Goal: Task Accomplishment & Management: Use online tool/utility

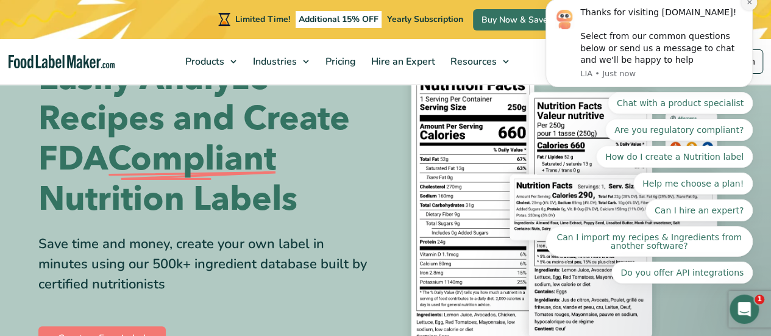
click at [747, 5] on icon "Dismiss notification" at bounding box center [749, 2] width 7 height 7
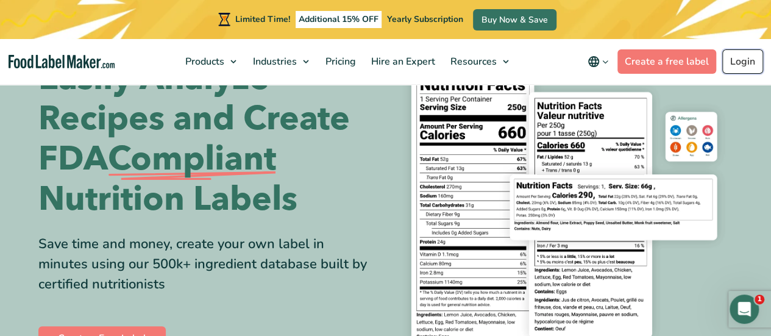
click at [736, 59] on link "Login" at bounding box center [742, 61] width 41 height 24
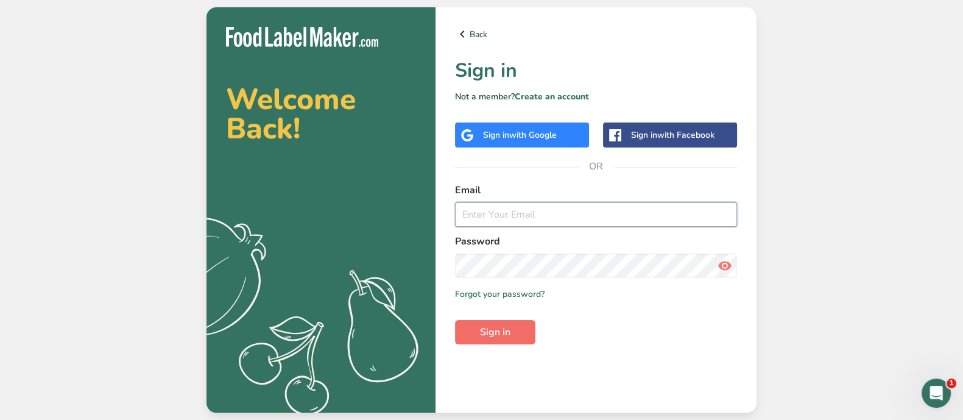
type input "[PERSON_NAME][EMAIL_ADDRESS][DOMAIN_NAME]"
click at [503, 331] on span "Sign in" at bounding box center [495, 332] width 30 height 15
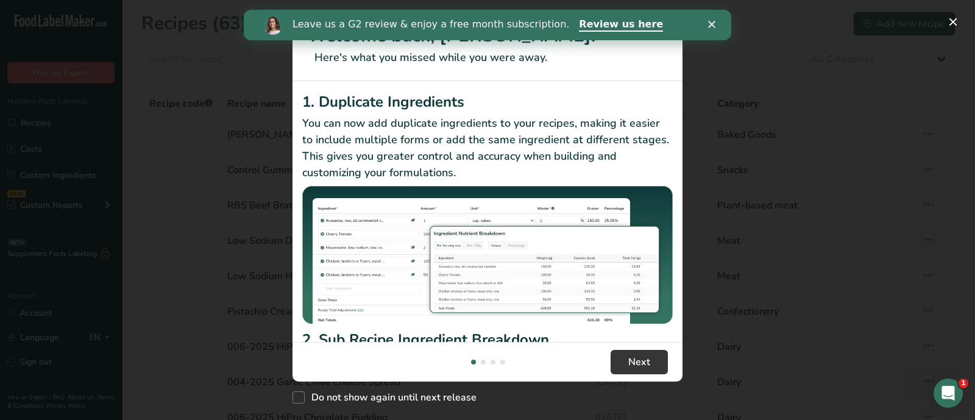
click at [710, 23] on polygon "Close" at bounding box center [711, 24] width 7 height 7
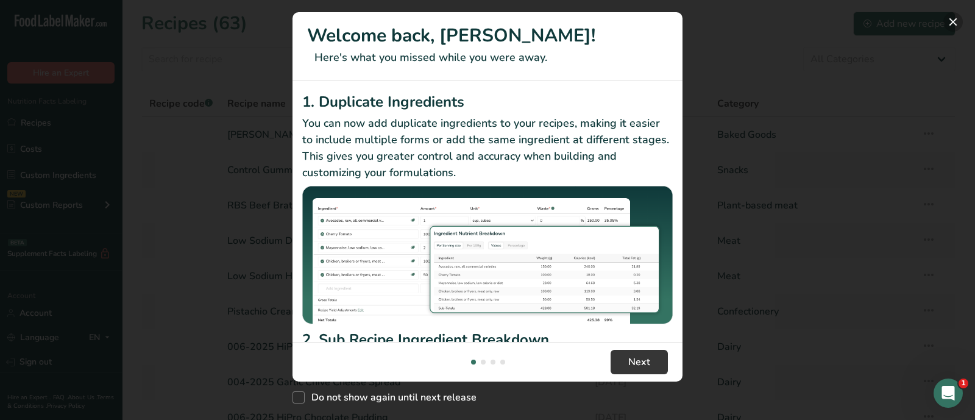
click at [955, 12] on button "New Features" at bounding box center [953, 22] width 20 height 20
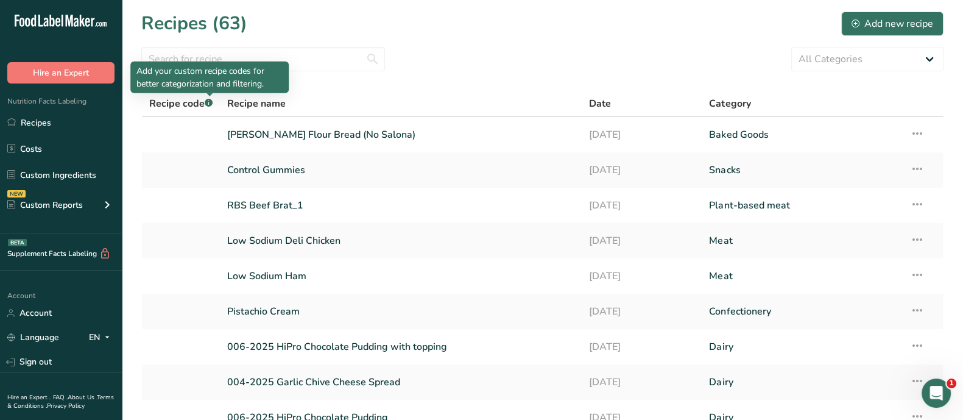
click at [199, 65] on p "Add your custom recipe codes for better categorization and filtering." at bounding box center [210, 78] width 146 height 26
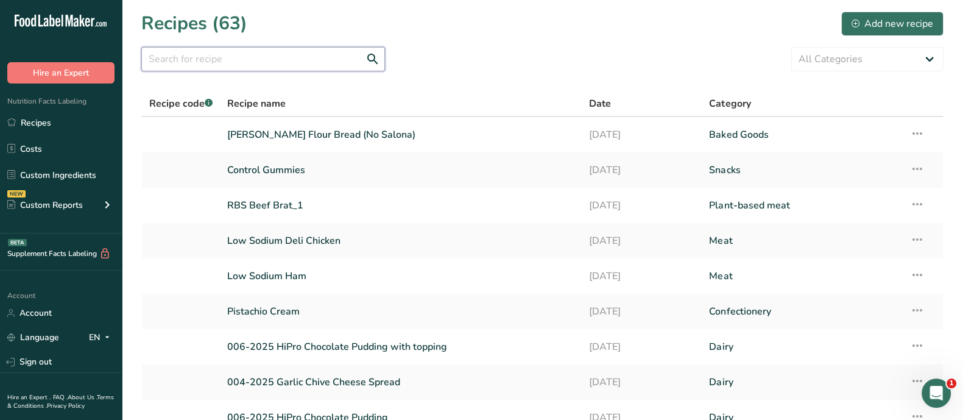
click at [199, 59] on input "text" at bounding box center [263, 59] width 244 height 24
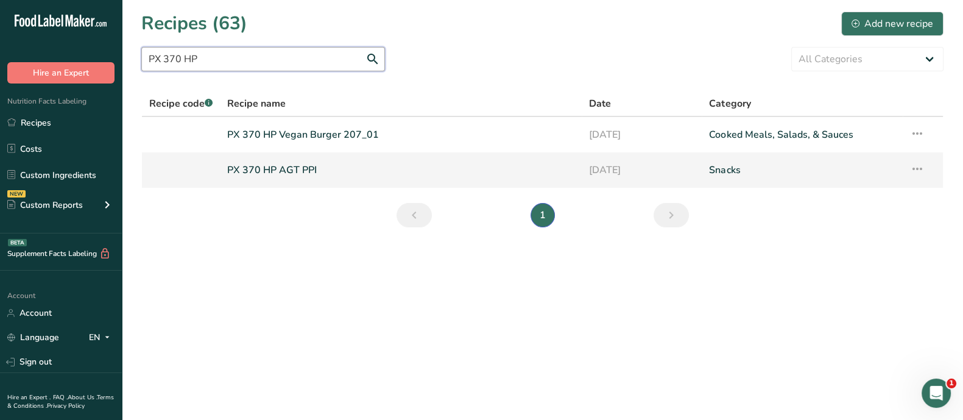
type input "PX 370 HP"
click at [267, 177] on link "PX 370 HP AGT PPI" at bounding box center [400, 170] width 347 height 26
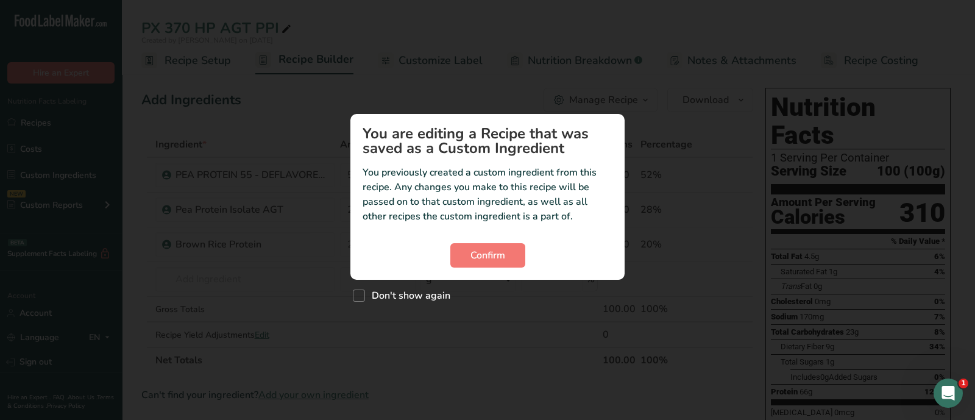
drag, startPoint x: 843, startPoint y: 239, endPoint x: 845, endPoint y: 248, distance: 9.5
click at [845, 246] on div "Custom ingredient modal" at bounding box center [487, 210] width 975 height 420
click at [365, 291] on span "Don't show again" at bounding box center [407, 295] width 85 height 12
click at [361, 292] on input "Don't show again" at bounding box center [357, 296] width 8 height 8
checkbox input "true"
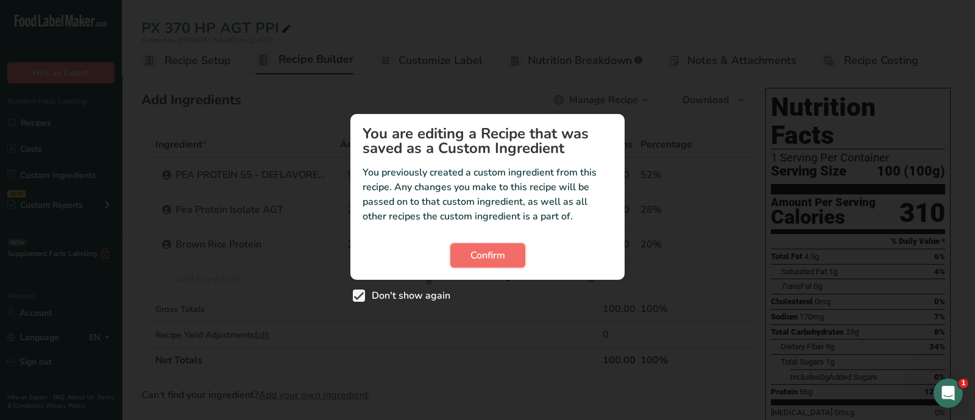
click at [480, 248] on span "Confirm" at bounding box center [487, 255] width 35 height 15
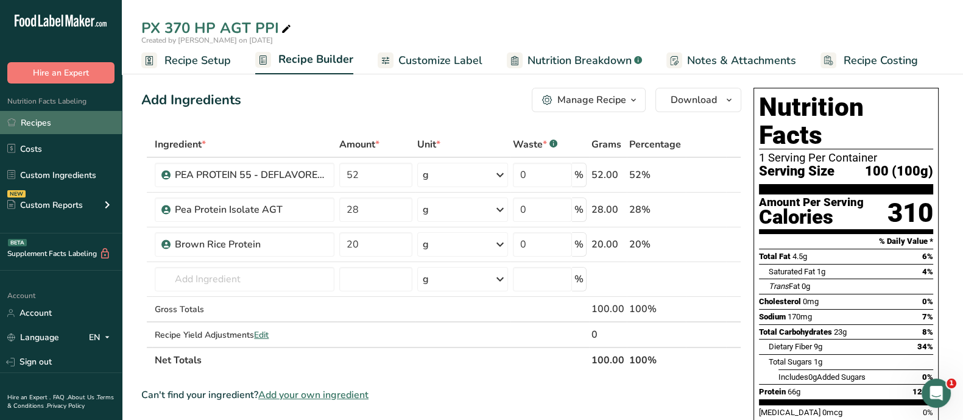
click at [49, 123] on link "Recipes" at bounding box center [61, 122] width 122 height 23
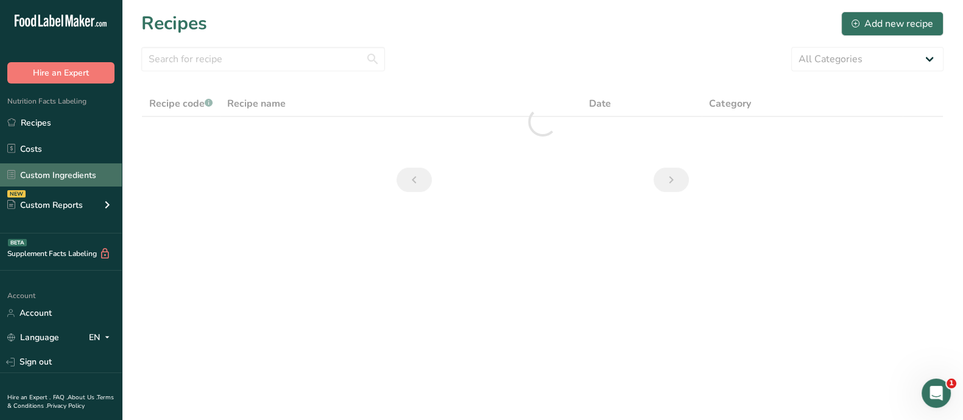
click at [71, 174] on link "Custom Ingredients" at bounding box center [61, 174] width 122 height 23
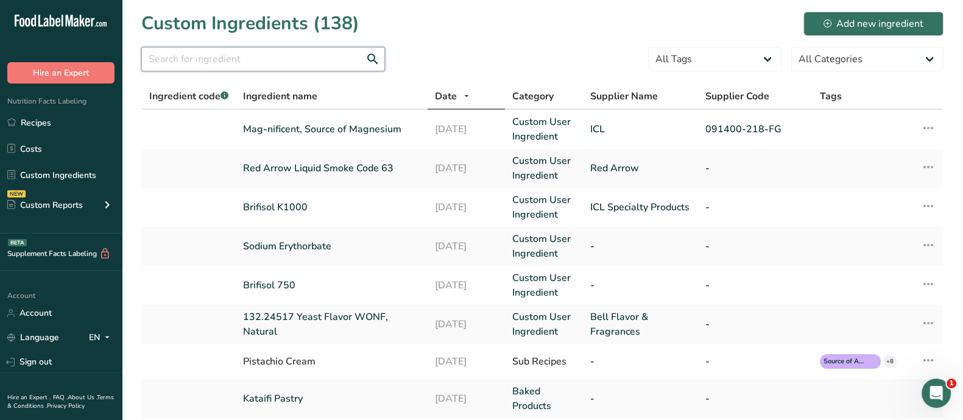
click at [266, 55] on input "text" at bounding box center [263, 59] width 244 height 24
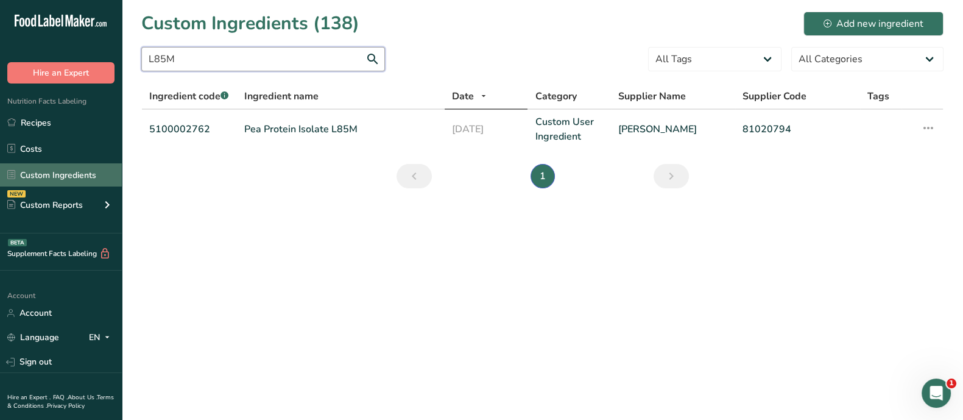
type input "L85M"
click at [82, 180] on link "Custom Ingredients" at bounding box center [61, 174] width 122 height 23
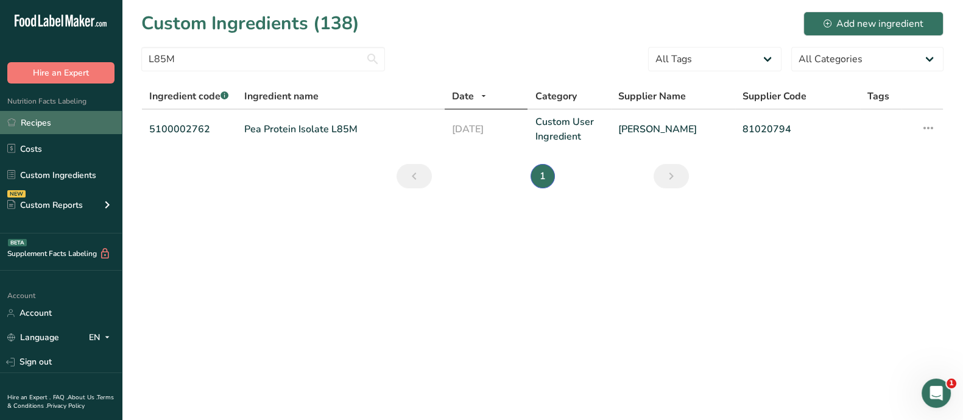
click at [50, 127] on link "Recipes" at bounding box center [61, 122] width 122 height 23
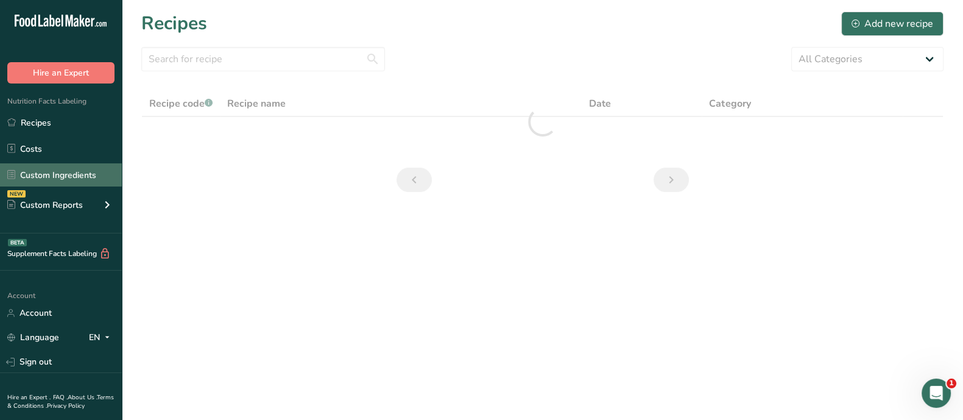
click at [85, 176] on link "Custom Ingredients" at bounding box center [61, 174] width 122 height 23
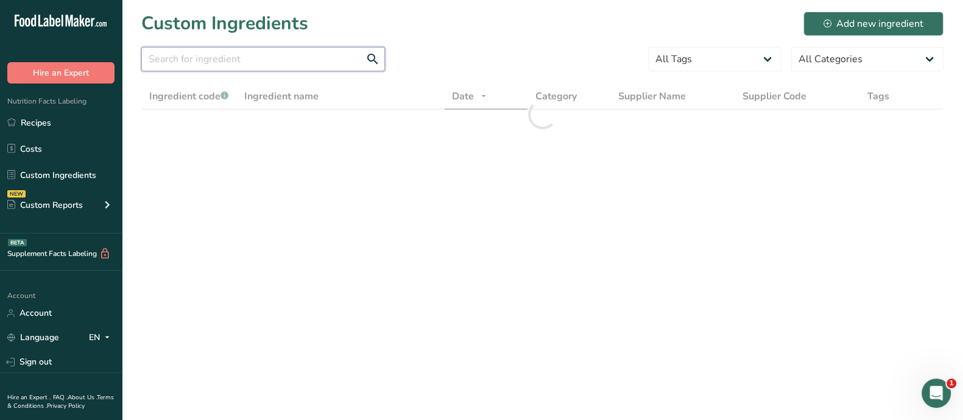
click at [262, 63] on input "text" at bounding box center [263, 59] width 244 height 24
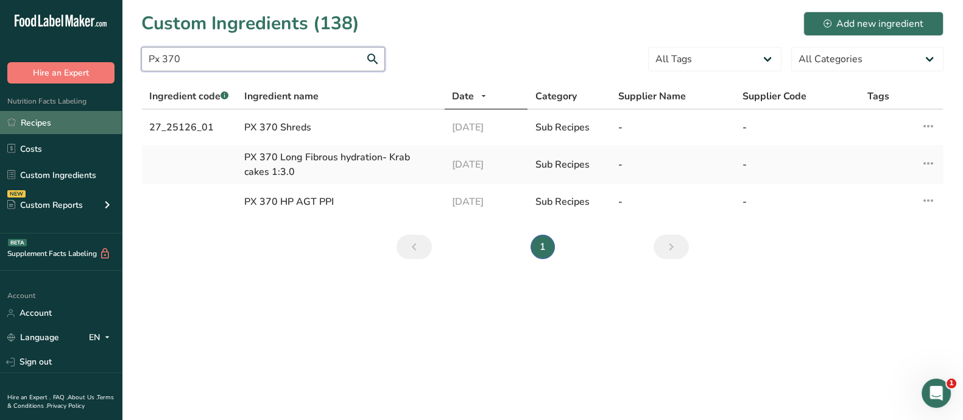
type input "Px 370"
click at [43, 127] on link "Recipes" at bounding box center [61, 122] width 122 height 23
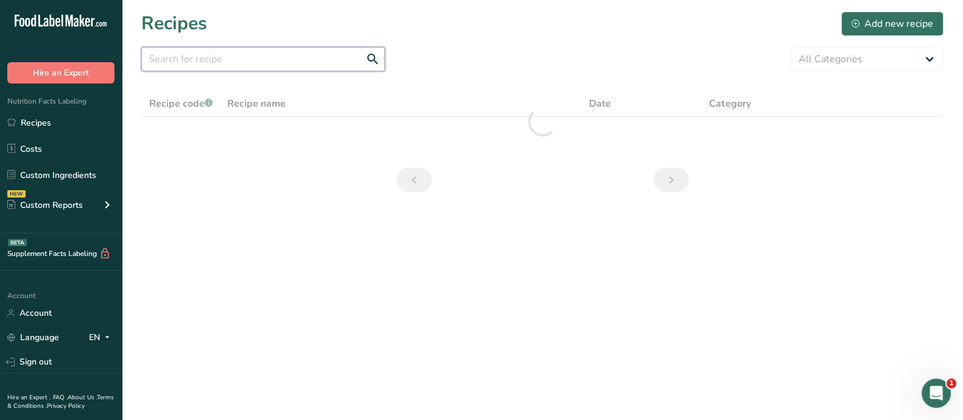
click at [204, 65] on input "text" at bounding box center [263, 59] width 244 height 24
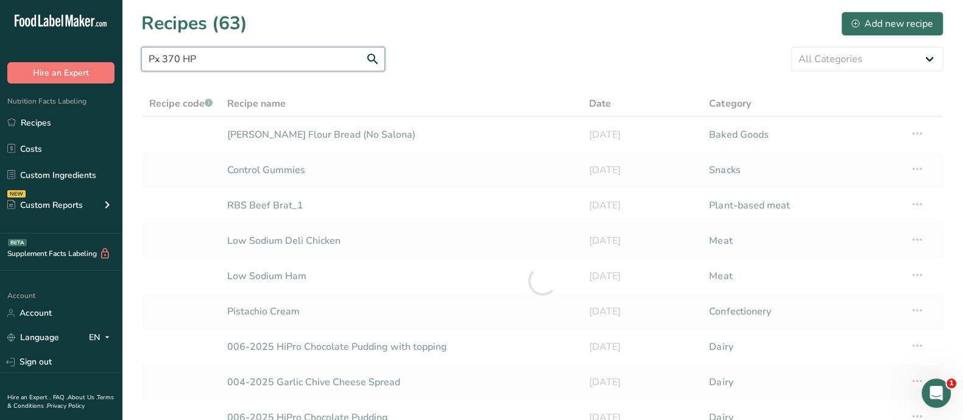
type input "Px 370 HP"
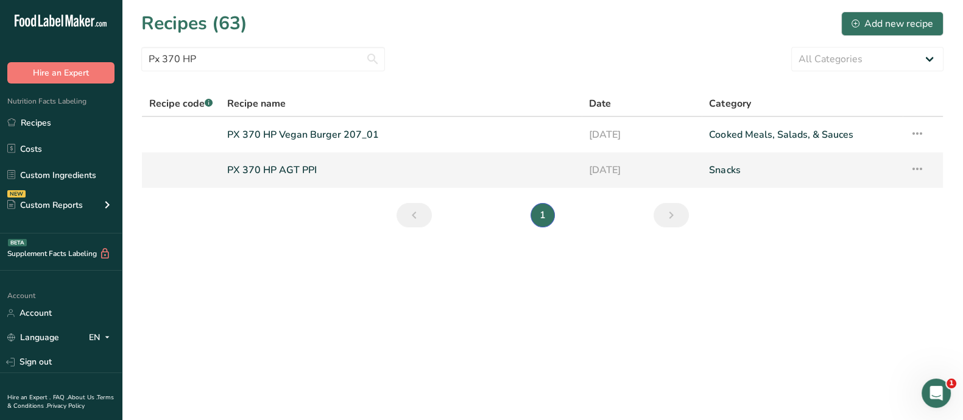
click at [342, 178] on link "PX 370 HP AGT PPI" at bounding box center [400, 170] width 347 height 26
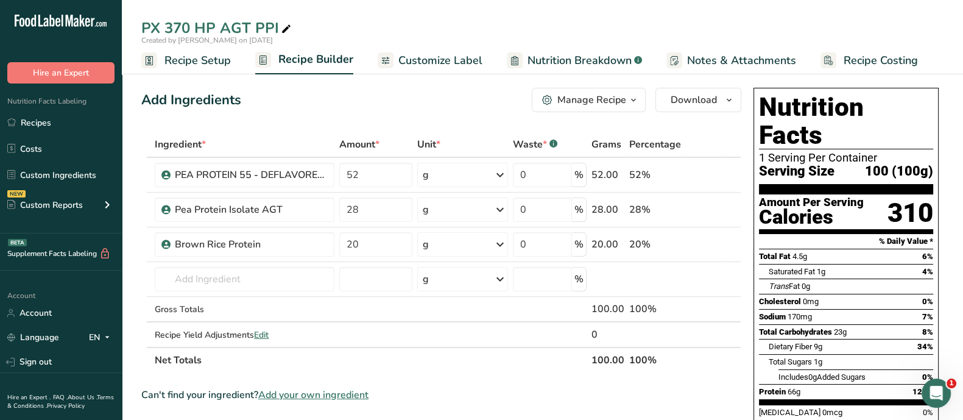
click at [283, 30] on icon at bounding box center [286, 29] width 11 height 17
click at [279, 27] on input "PX 370 HP AGT PPI" at bounding box center [542, 28] width 803 height 22
type input "PX 370 HP"
click at [234, 269] on input "text" at bounding box center [245, 279] width 180 height 24
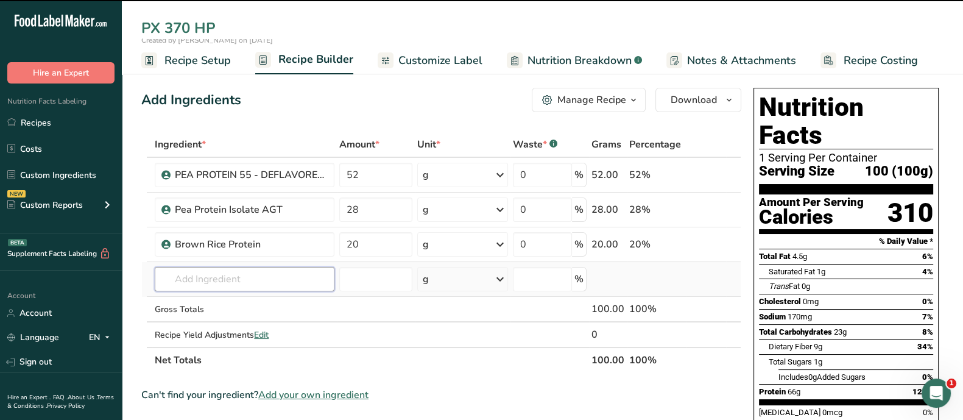
type input "P"
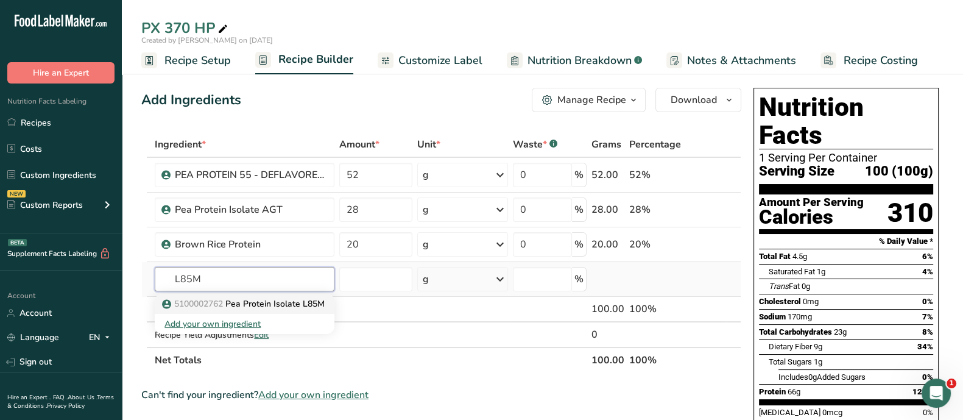
type input "L85M"
click at [266, 304] on p "5100002762 Pea Protein Isolate L85M" at bounding box center [245, 303] width 160 height 13
type input "Pea Protein Isolate L85M"
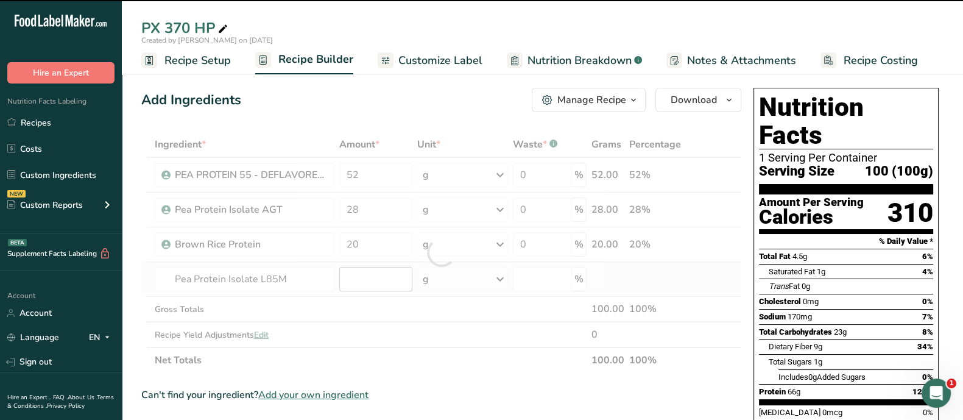
type input "0"
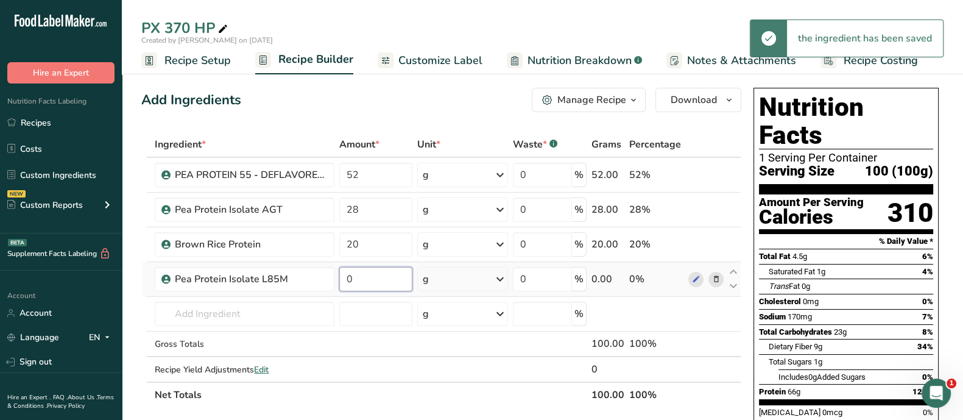
click at [376, 288] on input "0" at bounding box center [375, 279] width 73 height 24
drag, startPoint x: 347, startPoint y: 275, endPoint x: 326, endPoint y: 275, distance: 20.7
click at [326, 275] on tr "Pea Protein Isolate L85M 0 g Weight Units g kg mg See more Volume Units l Volum…" at bounding box center [441, 279] width 599 height 35
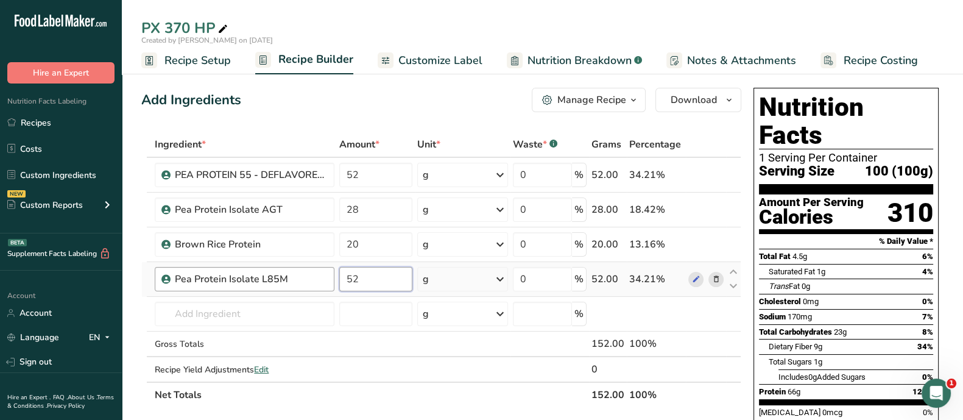
drag, startPoint x: 376, startPoint y: 283, endPoint x: 330, endPoint y: 283, distance: 45.7
click at [330, 283] on tr "Pea Protein Isolate L85M 52 g Weight Units g kg mg See more Volume Units l Volu…" at bounding box center [441, 279] width 599 height 35
type input "28"
click at [721, 208] on div "Ingredient * Amount * Unit * Waste * .a-a{fill:#347362;}.b-a{fill:#fff;} Grams …" at bounding box center [441, 270] width 600 height 276
click at [715, 212] on icon at bounding box center [716, 210] width 9 height 13
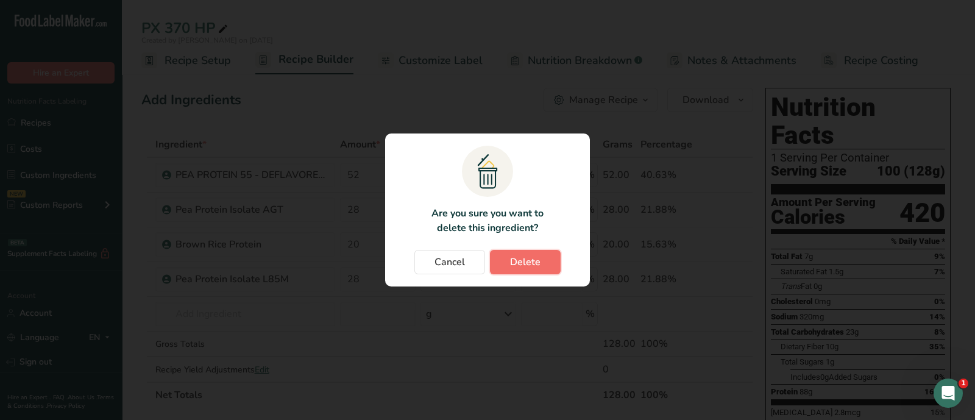
click at [536, 264] on span "Delete" at bounding box center [525, 262] width 30 height 15
type input "20"
type input "28"
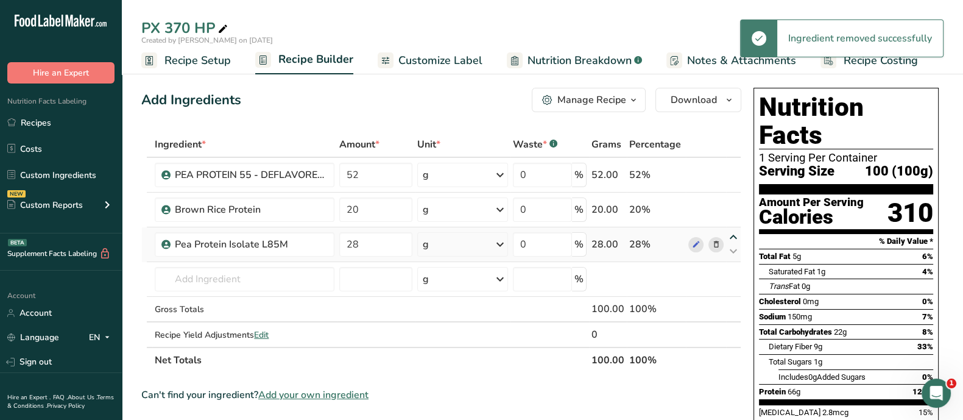
click at [737, 235] on icon at bounding box center [733, 237] width 15 height 9
type input "28"
type input "20"
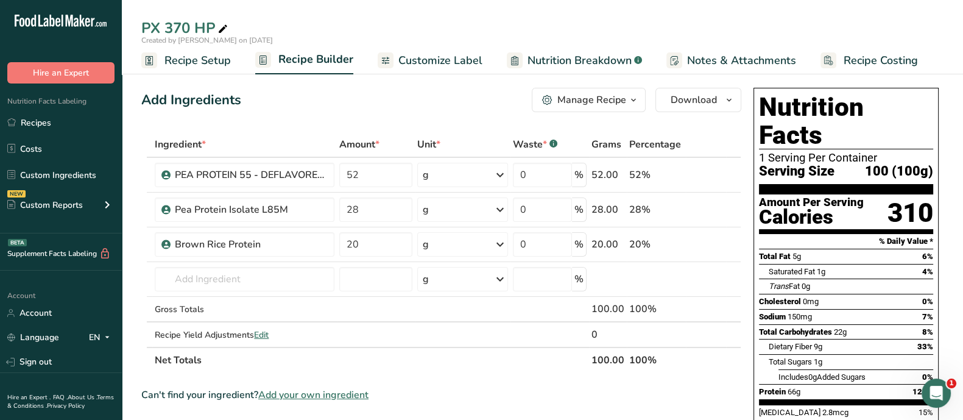
click at [439, 59] on span "Customize Label" at bounding box center [441, 60] width 84 height 16
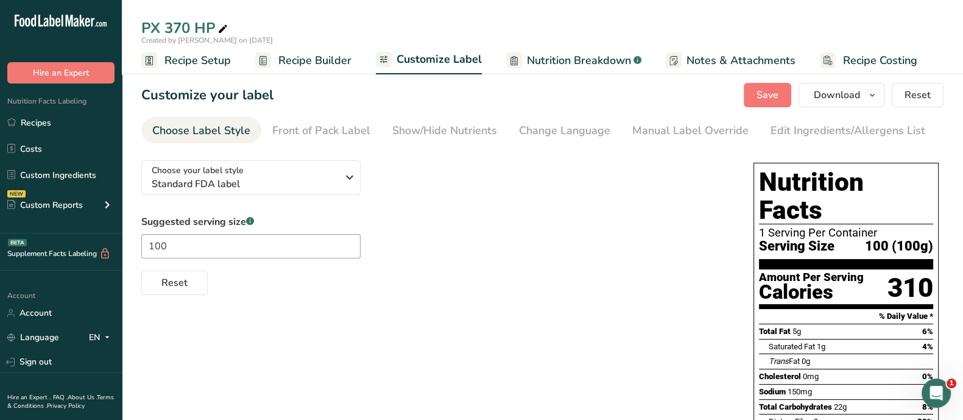
click at [594, 51] on link "Nutrition Breakdown .a-a{fill:#347362;}.b-a{fill:#fff;}" at bounding box center [573, 60] width 135 height 27
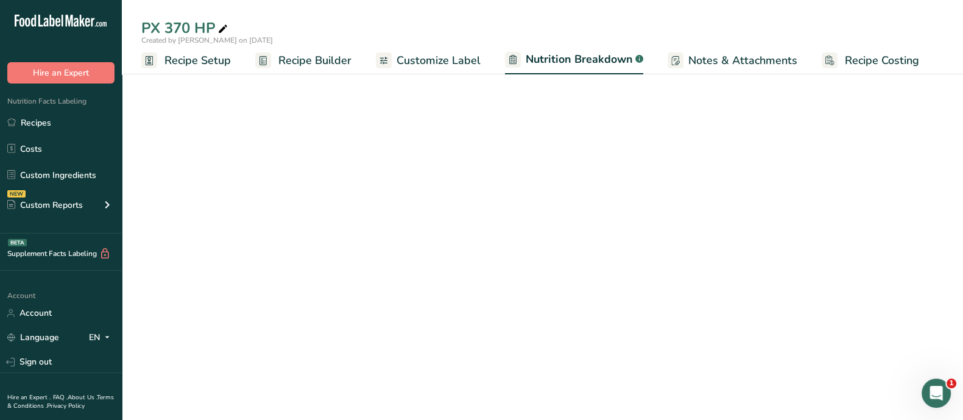
select select "Calories"
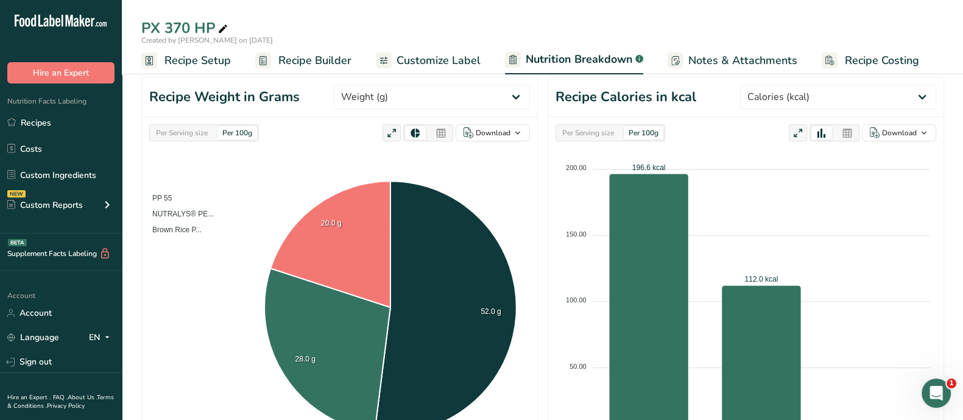
scroll to position [18, 0]
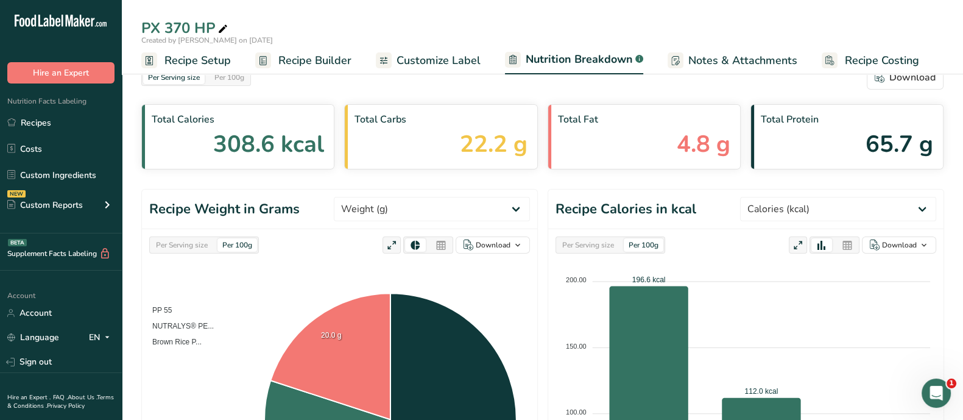
click at [617, 65] on span "Nutrition Breakdown" at bounding box center [579, 59] width 107 height 16
click at [514, 65] on div at bounding box center [513, 60] width 16 height 16
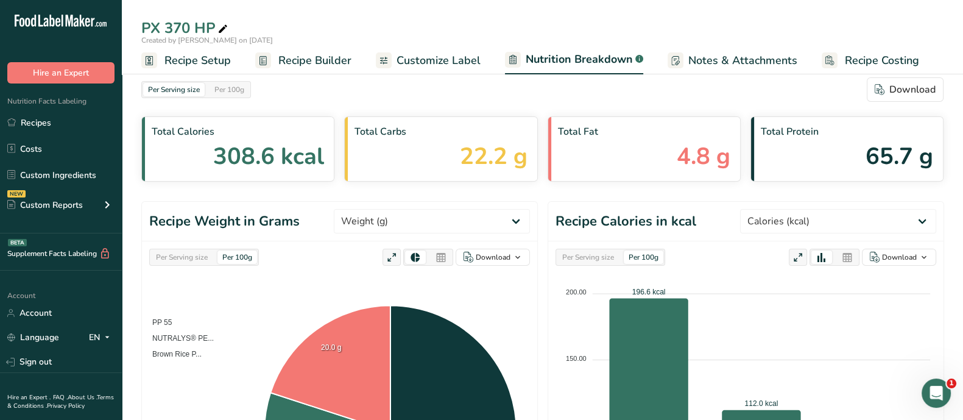
scroll to position [0, 0]
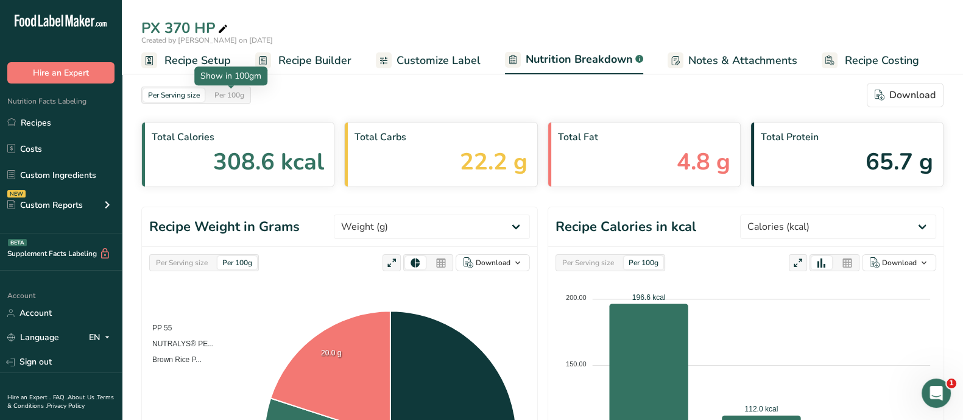
click at [232, 99] on div "Per 100g" at bounding box center [230, 94] width 40 height 13
click at [436, 56] on span "Customize Label" at bounding box center [439, 60] width 84 height 16
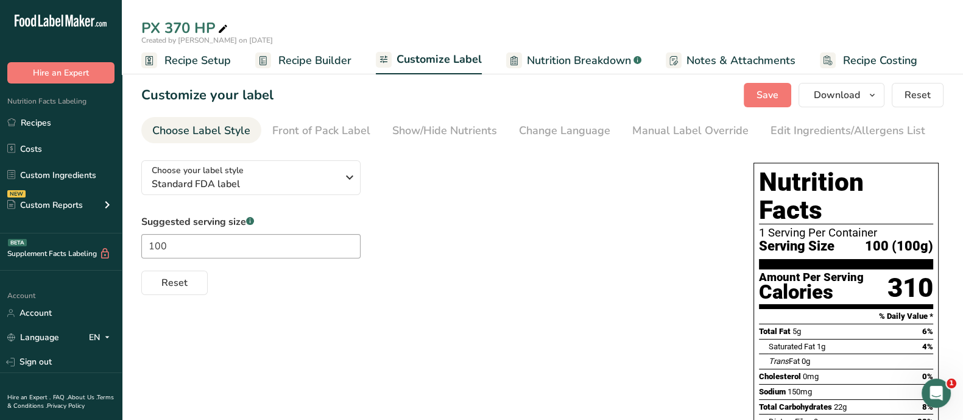
click at [550, 48] on link "Nutrition Breakdown .a-a{fill:#347362;}.b-a{fill:#fff;}" at bounding box center [573, 60] width 135 height 27
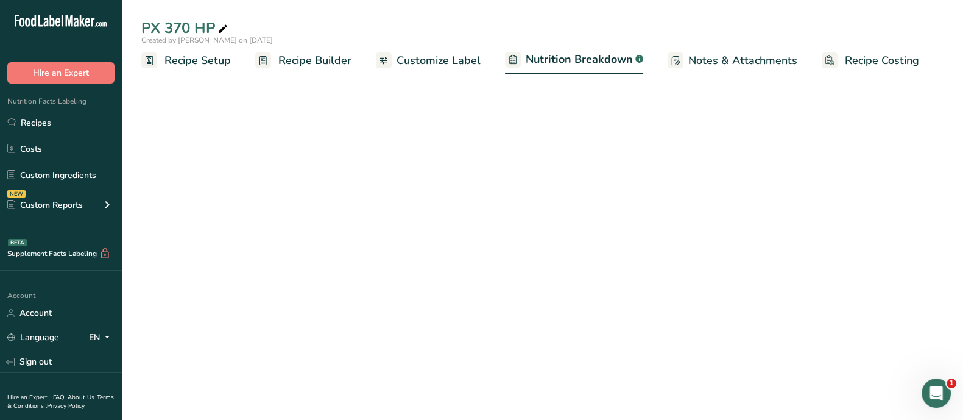
select select "Calories"
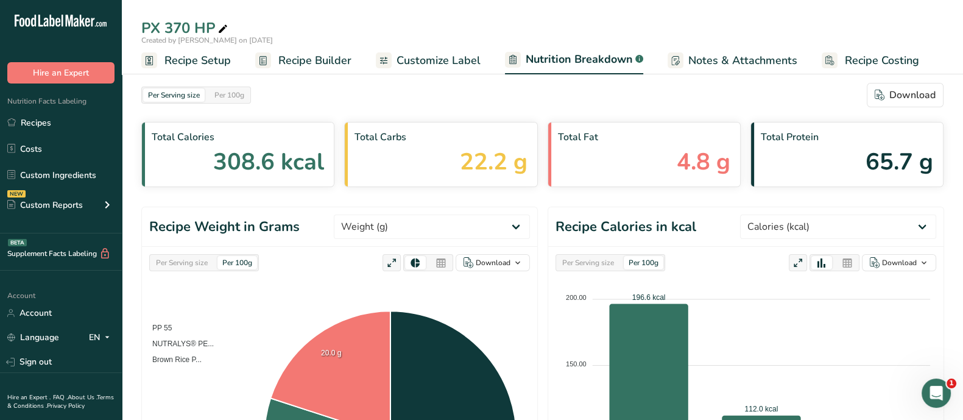
click at [195, 52] on span "Recipe Setup" at bounding box center [198, 60] width 66 height 16
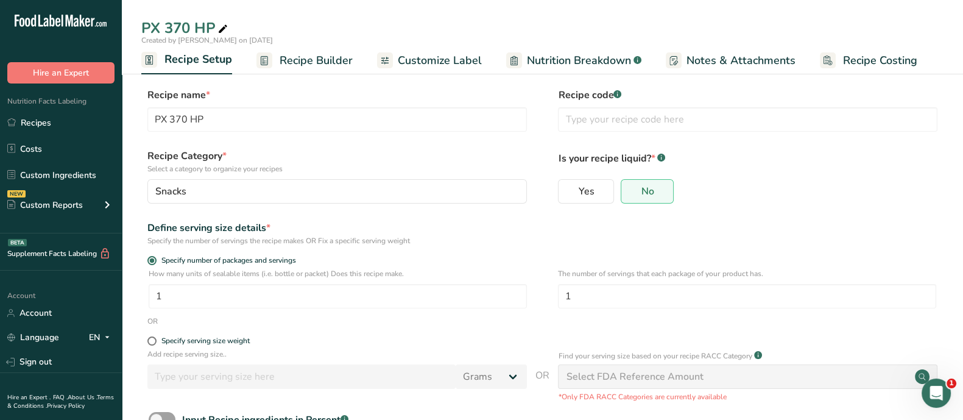
click at [600, 63] on span "Nutrition Breakdown" at bounding box center [579, 60] width 104 height 16
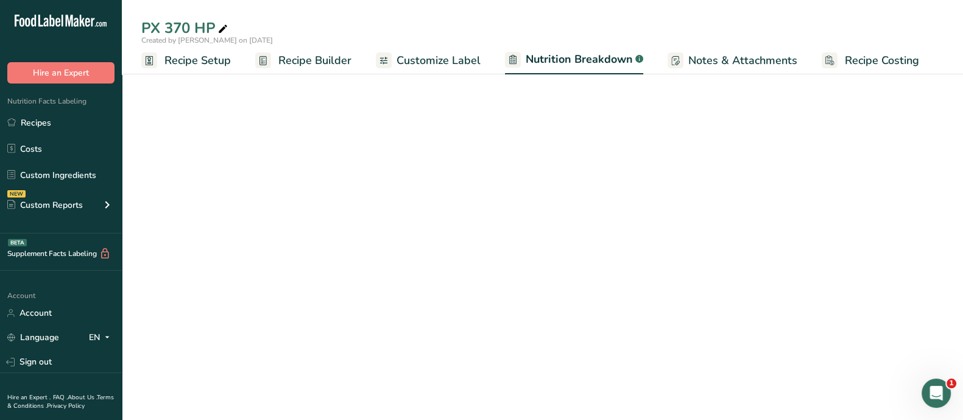
select select "Calories"
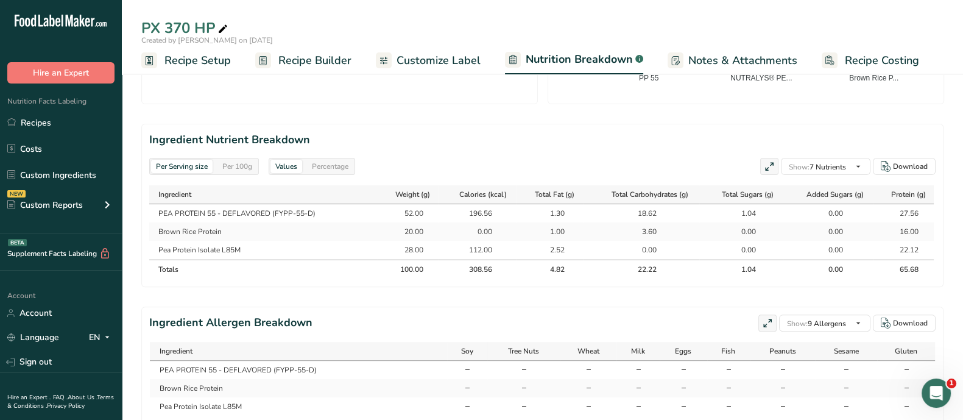
scroll to position [475, 0]
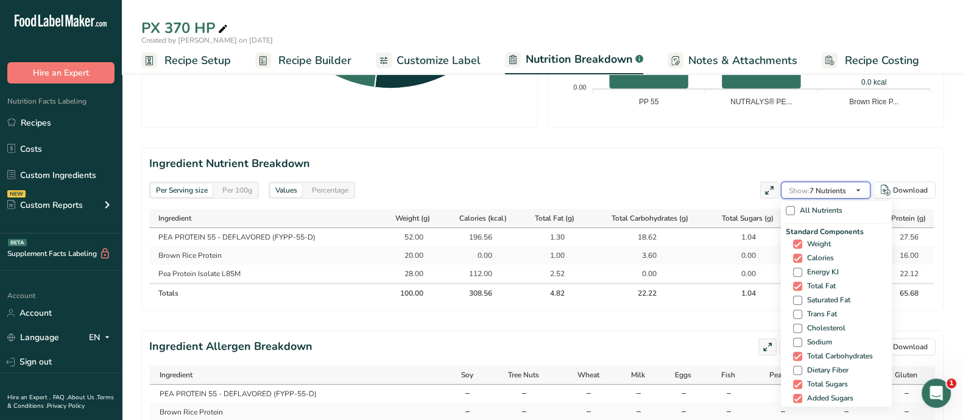
click at [839, 186] on span "Show: 7 Nutrients" at bounding box center [817, 191] width 57 height 10
click at [800, 342] on span at bounding box center [797, 342] width 9 height 9
click at [800, 342] on input "Sodium" at bounding box center [797, 342] width 8 height 8
checkbox input "true"
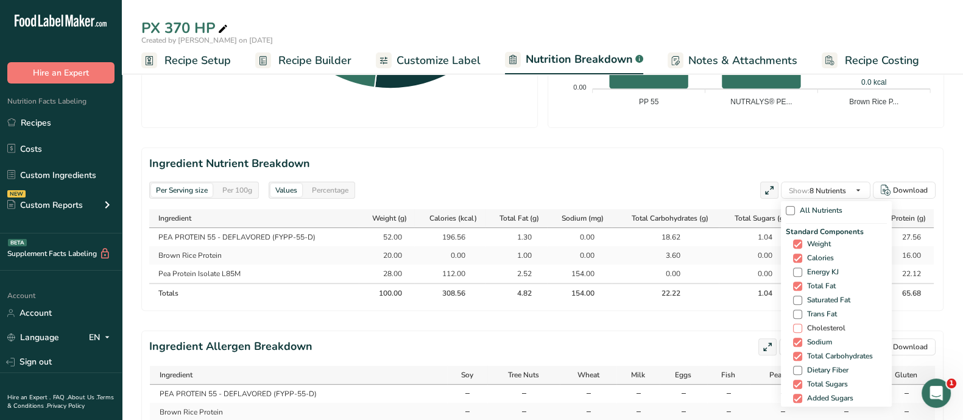
click at [798, 324] on span at bounding box center [797, 328] width 9 height 9
click at [798, 324] on input "Cholesterol" at bounding box center [797, 328] width 8 height 8
checkbox input "true"
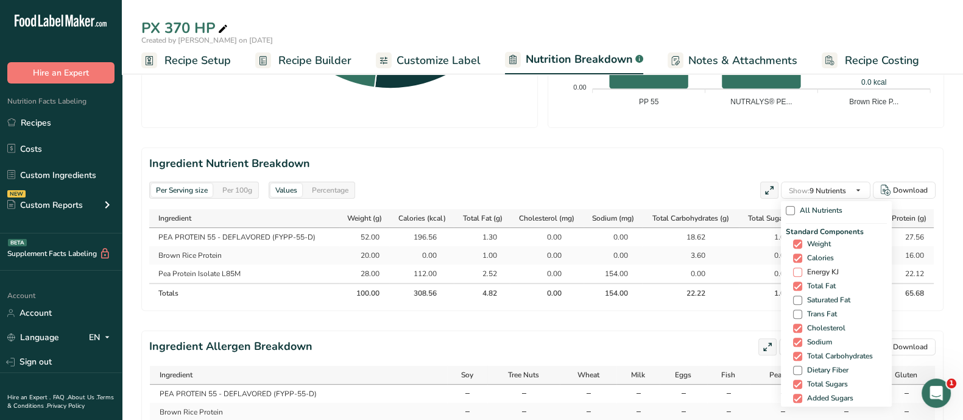
click at [799, 271] on span at bounding box center [797, 272] width 9 height 9
click at [799, 271] on input "Energy KJ" at bounding box center [797, 272] width 8 height 8
checkbox input "true"
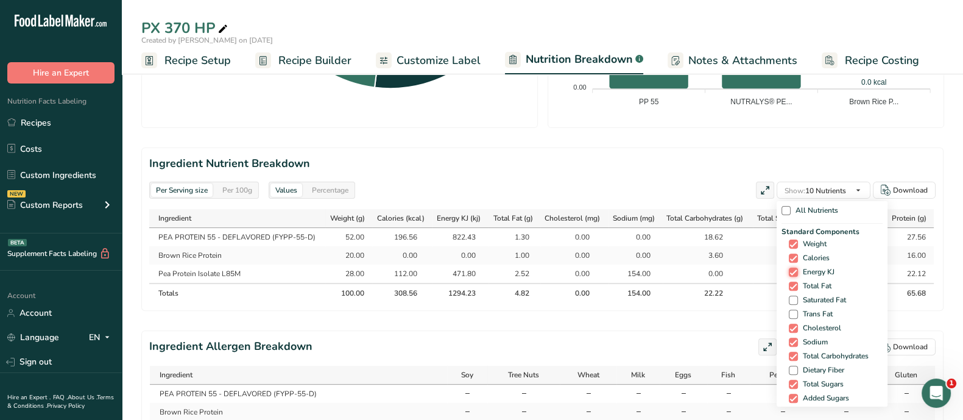
scroll to position [76, 0]
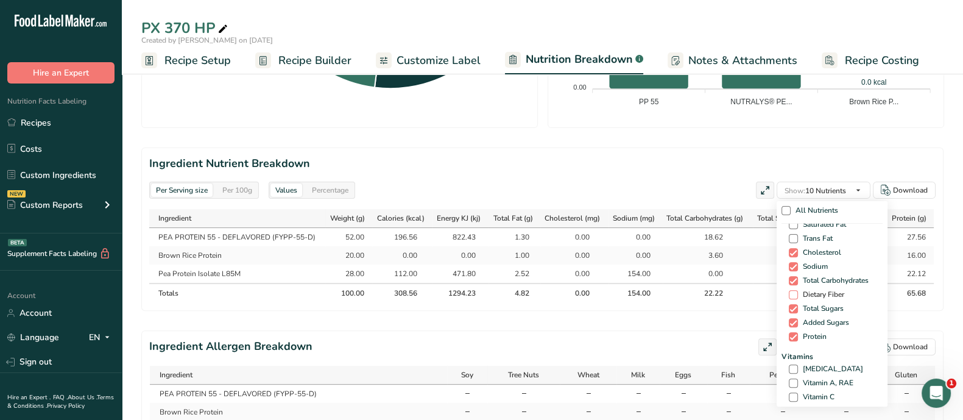
click at [798, 293] on span "Dietary Fiber" at bounding box center [821, 294] width 46 height 9
click at [797, 293] on input "Dietary Fiber" at bounding box center [793, 295] width 8 height 8
checkbox input "true"
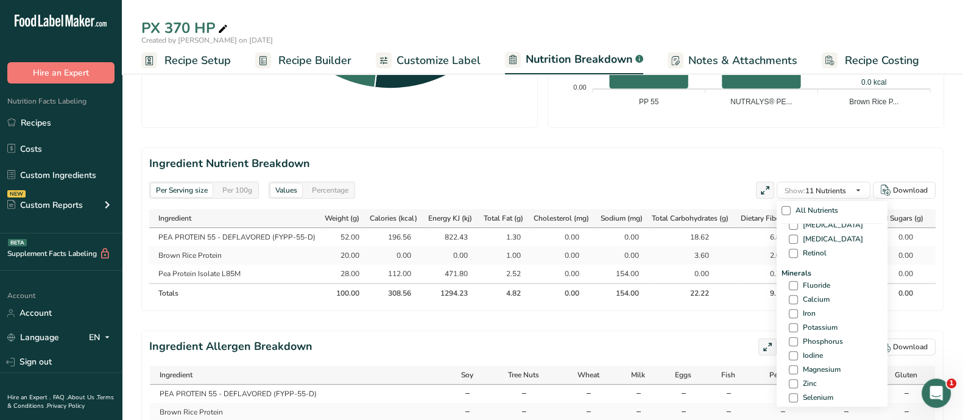
scroll to position [457, 0]
click at [798, 245] on span "Calcium" at bounding box center [814, 244] width 32 height 9
click at [796, 245] on input "Calcium" at bounding box center [793, 244] width 8 height 8
checkbox input "true"
click at [793, 257] on span at bounding box center [793, 258] width 9 height 9
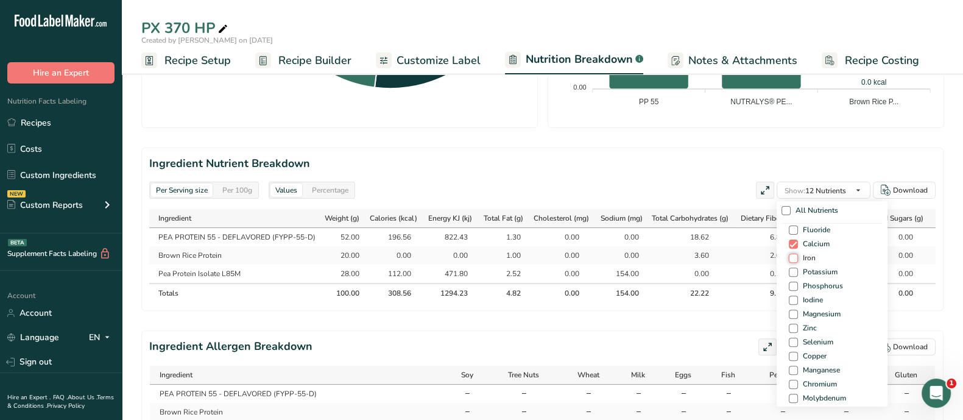
click at [793, 257] on input "Iron" at bounding box center [793, 258] width 8 height 8
checkbox input "true"
click at [792, 268] on span at bounding box center [793, 272] width 9 height 9
click at [792, 268] on input "Potassium" at bounding box center [793, 272] width 8 height 8
checkbox input "true"
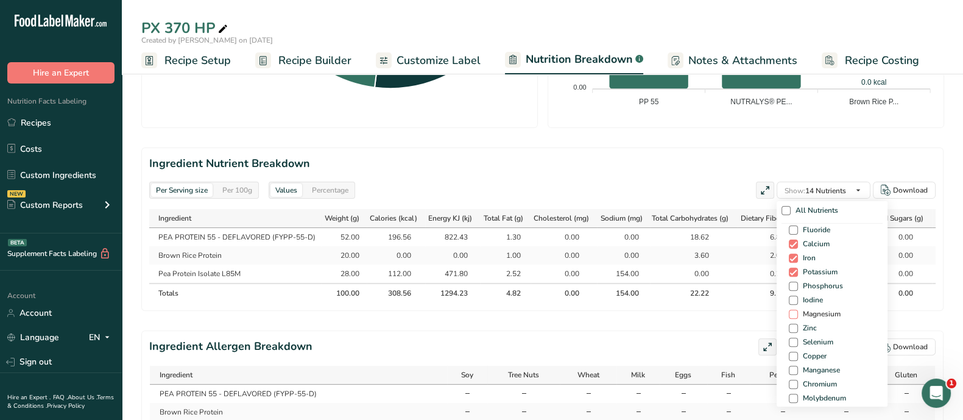
click at [792, 310] on span at bounding box center [793, 314] width 9 height 9
click at [792, 310] on input "Magnesium" at bounding box center [793, 314] width 8 height 8
checkbox input "true"
click at [795, 327] on span at bounding box center [793, 328] width 9 height 9
click at [795, 327] on input "Zinc" at bounding box center [793, 328] width 8 height 8
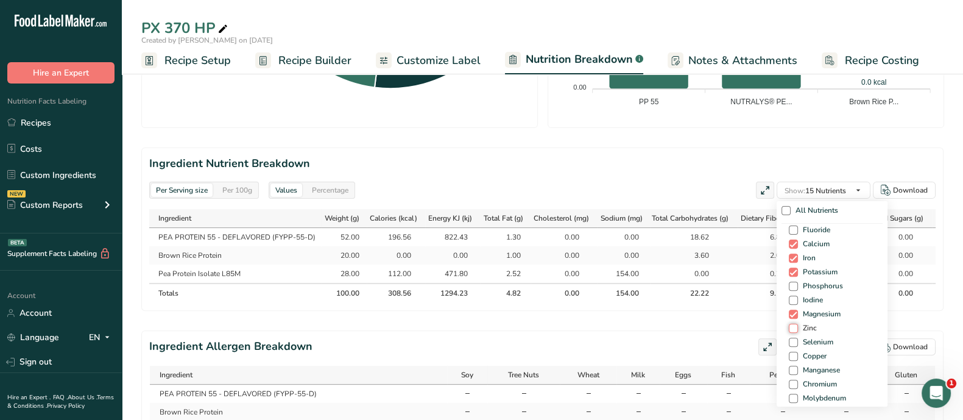
checkbox input "true"
click at [798, 372] on span "Manganese" at bounding box center [819, 370] width 42 height 9
click at [795, 372] on input "Manganese" at bounding box center [793, 370] width 8 height 8
checkbox input "true"
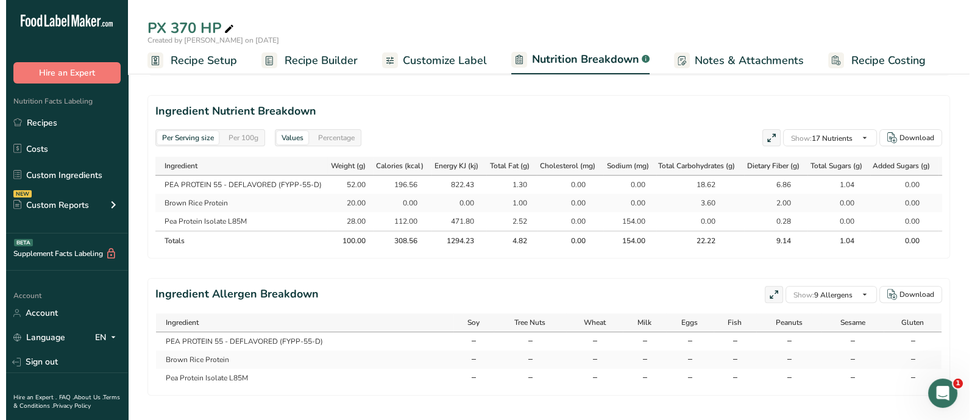
scroll to position [551, 0]
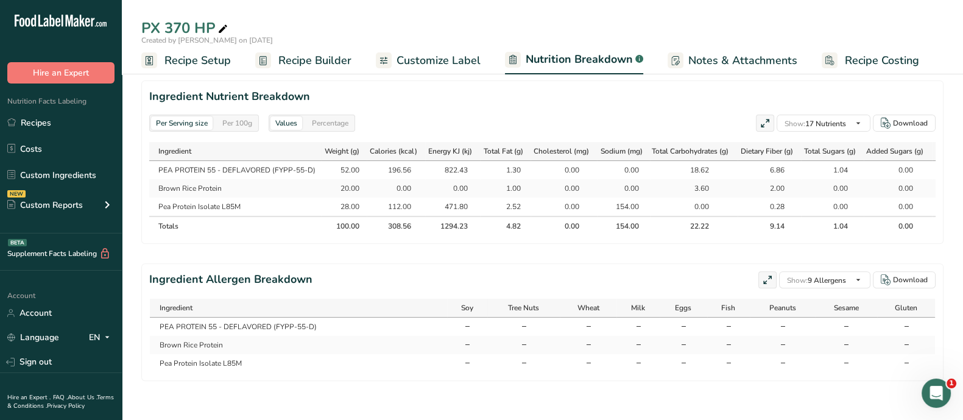
click at [766, 115] on icon at bounding box center [765, 123] width 11 height 17
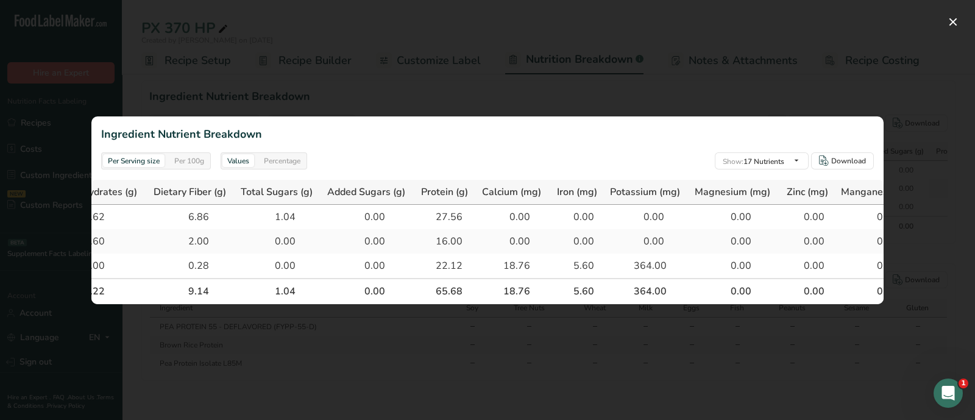
scroll to position [0, 772]
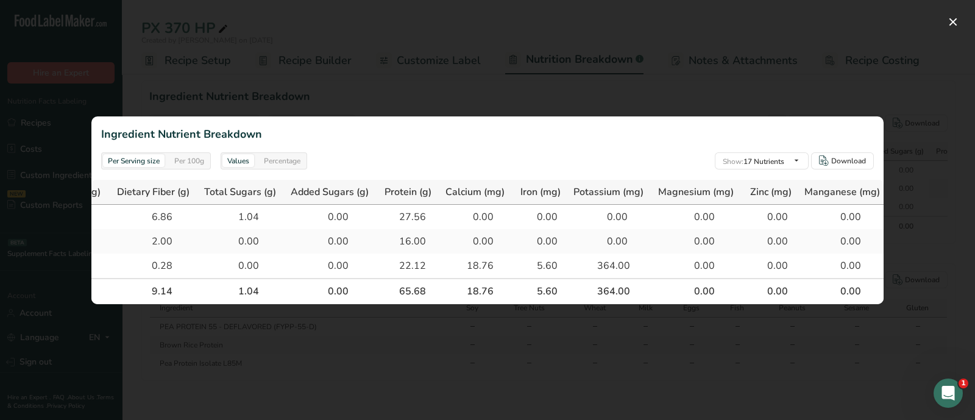
click at [618, 297] on th "364.00" at bounding box center [612, 291] width 85 height 26
click at [950, 196] on div at bounding box center [487, 210] width 975 height 420
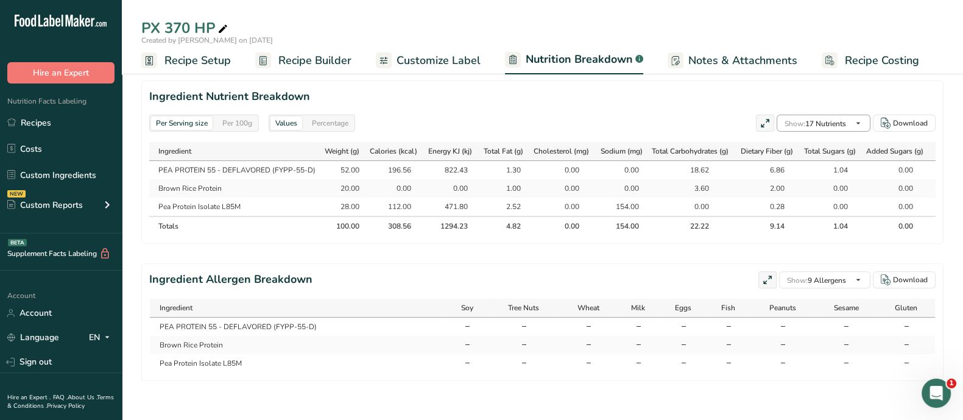
scroll to position [801, 0]
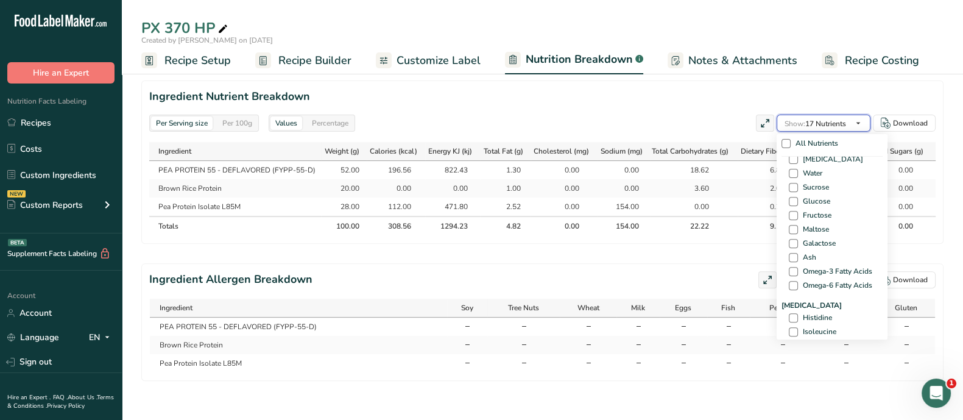
click at [856, 116] on icon "button" at bounding box center [859, 123] width 10 height 15
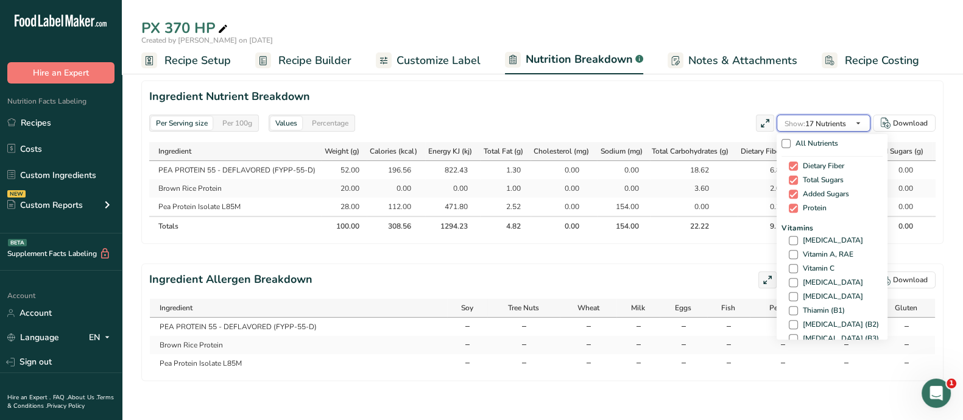
scroll to position [137, 0]
click at [789, 250] on span at bounding box center [793, 254] width 9 height 9
click at [789, 251] on input "Vitamin A, RAE" at bounding box center [793, 255] width 8 height 8
checkbox input "true"
click at [789, 236] on span at bounding box center [793, 240] width 9 height 9
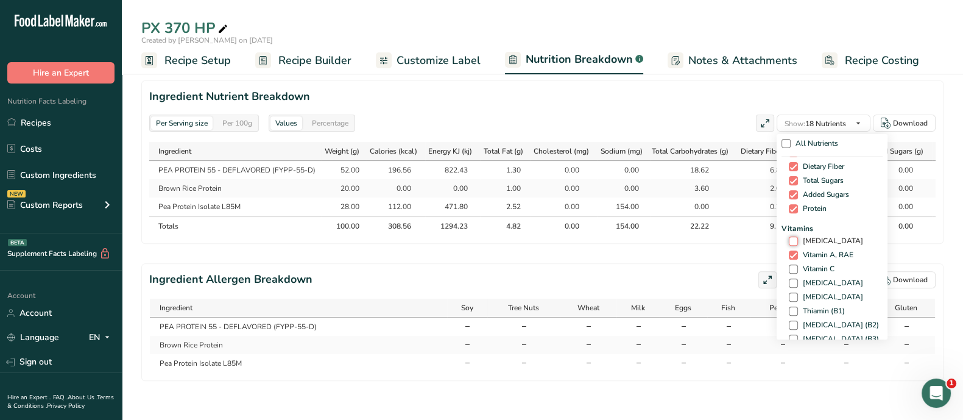
click at [789, 237] on input "[MEDICAL_DATA]" at bounding box center [793, 241] width 8 height 8
checkbox input "true"
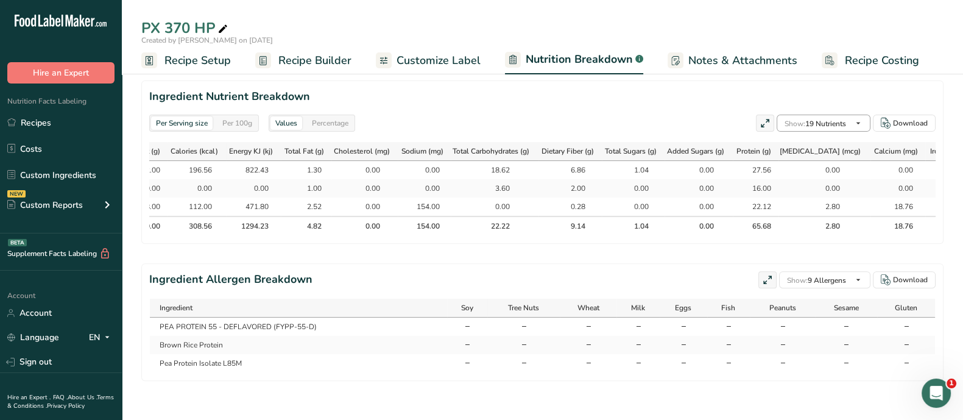
scroll to position [132, 0]
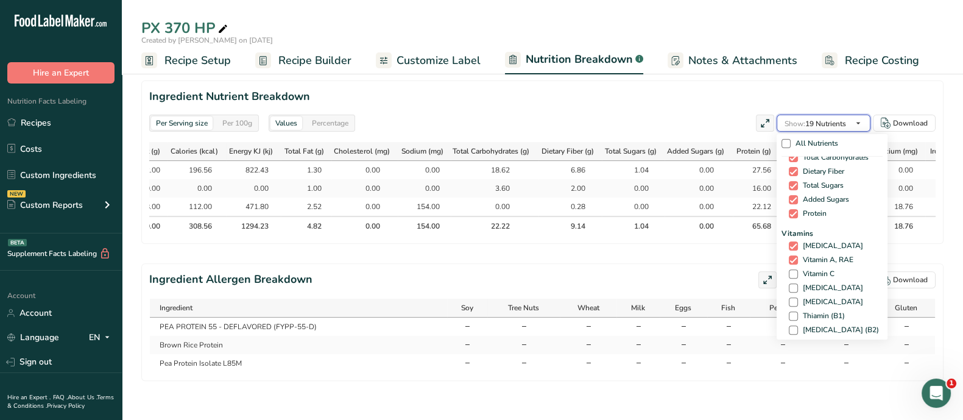
click at [854, 116] on icon "button" at bounding box center [859, 123] width 10 height 15
click at [811, 269] on span "Vitamin C" at bounding box center [816, 273] width 37 height 9
click at [797, 270] on input "Vitamin C" at bounding box center [793, 274] width 8 height 8
checkbox input "true"
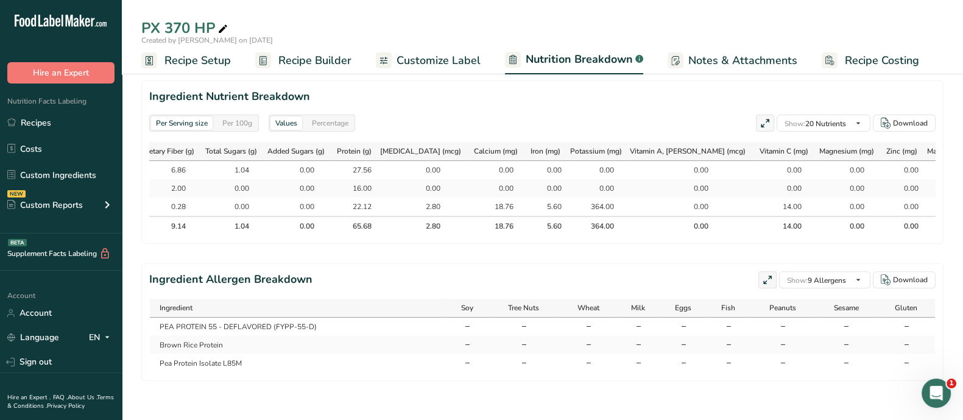
scroll to position [0, 0]
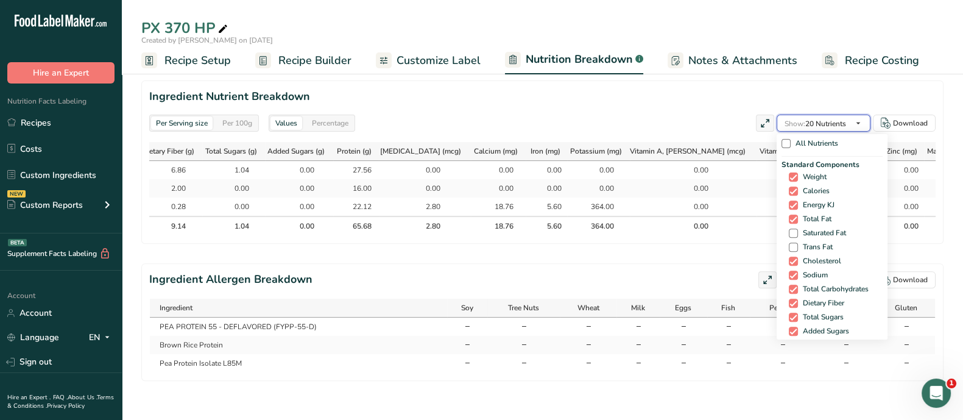
click at [860, 116] on icon "button" at bounding box center [859, 123] width 10 height 15
click at [856, 116] on icon "button" at bounding box center [859, 123] width 10 height 15
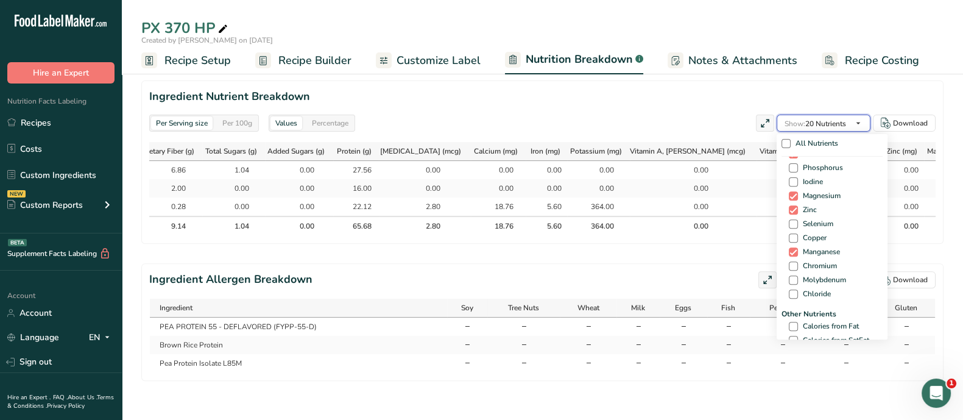
scroll to position [432, 0]
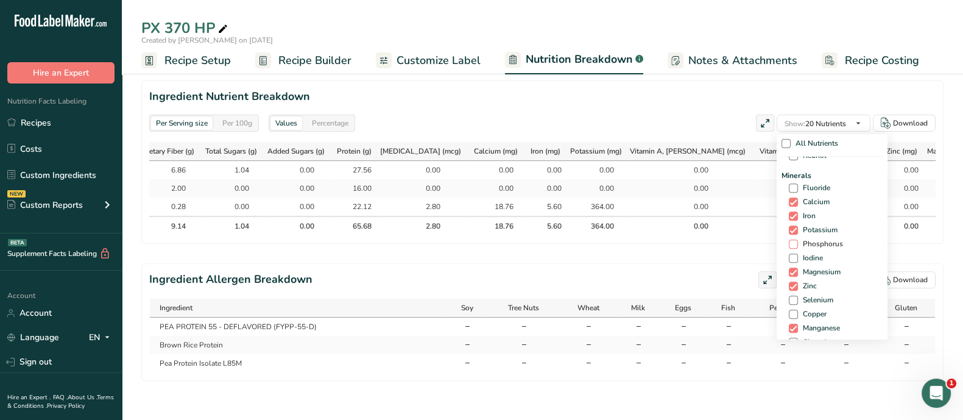
click at [808, 240] on span "Phosphorus" at bounding box center [820, 244] width 45 height 9
click at [797, 240] on input "Phosphorus" at bounding box center [793, 244] width 8 height 8
checkbox input "true"
click at [669, 275] on div "Ingredient Allergen Breakdown Show: 9 Allergens All Allergens (56) Soy Tree Nut…" at bounding box center [542, 279] width 787 height 17
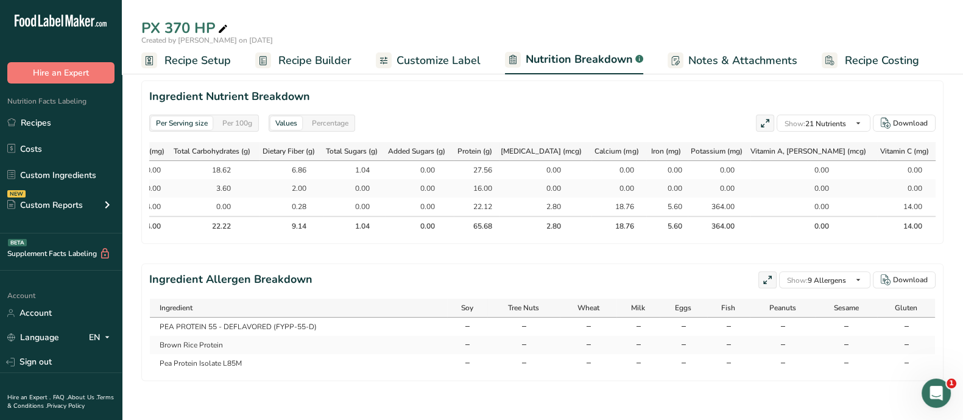
scroll to position [0, 386]
